Goal: Check status: Check status

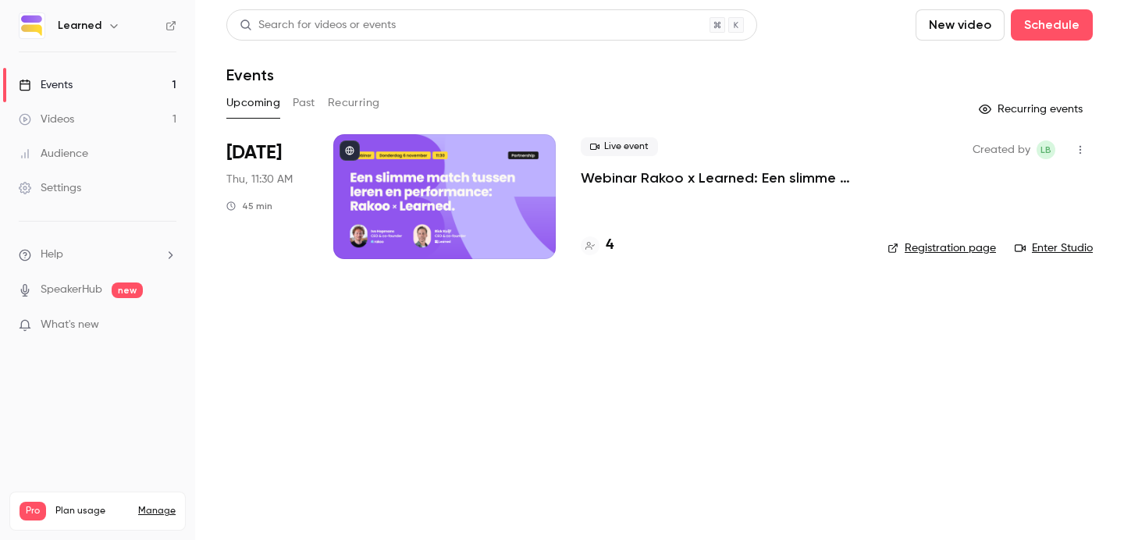
click at [734, 181] on p "Webinar Rakoo x Learned: Een slimme match tussen leren en performance" at bounding box center [722, 178] width 282 height 19
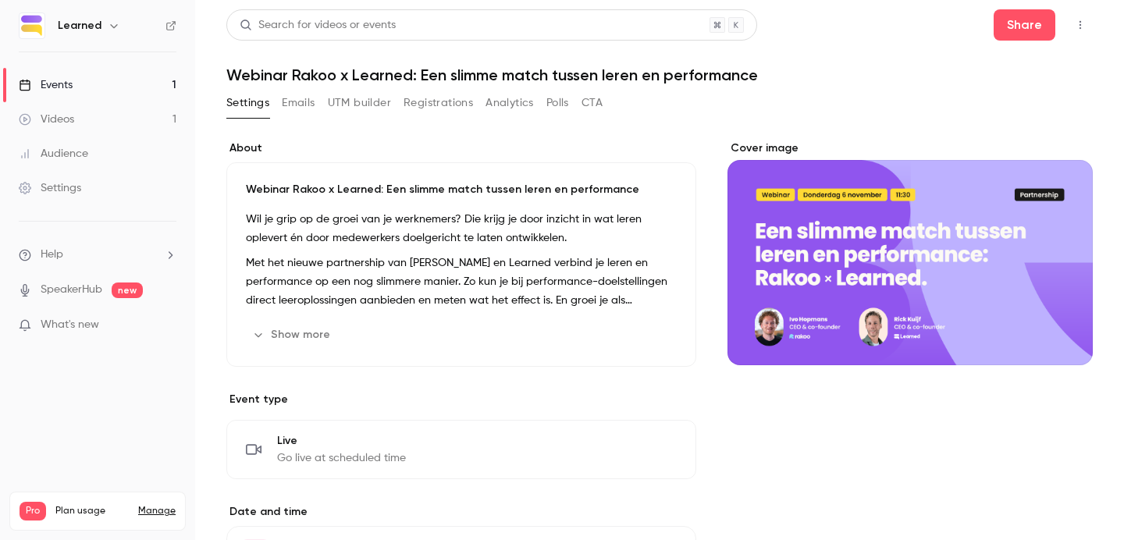
click at [428, 106] on button "Registrations" at bounding box center [438, 103] width 69 height 25
